Goal: Browse casually

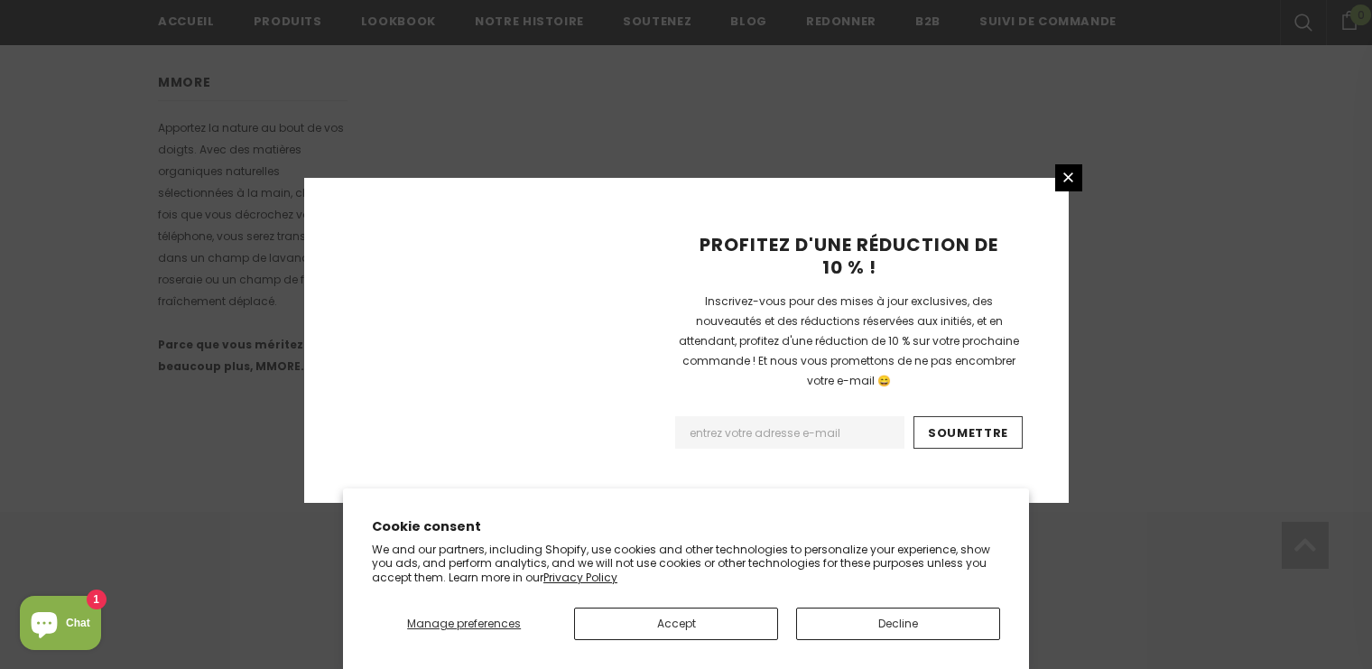
scroll to position [1225, 0]
